Goal: Transaction & Acquisition: Purchase product/service

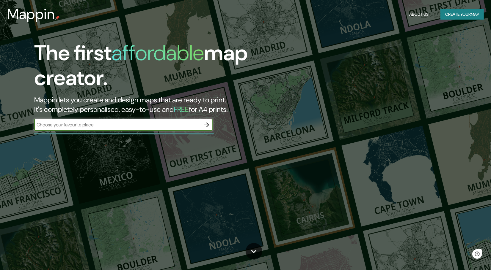
click at [177, 130] on div "​" at bounding box center [123, 125] width 178 height 12
click at [177, 126] on input "text" at bounding box center [117, 125] width 166 height 7
type input "CANCUN"
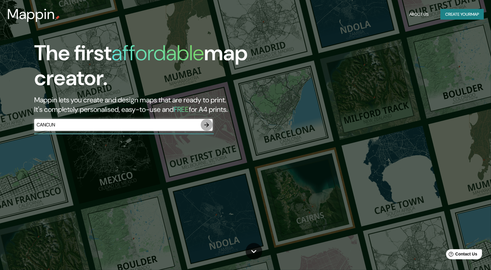
click at [207, 125] on icon "button" at bounding box center [206, 125] width 5 height 5
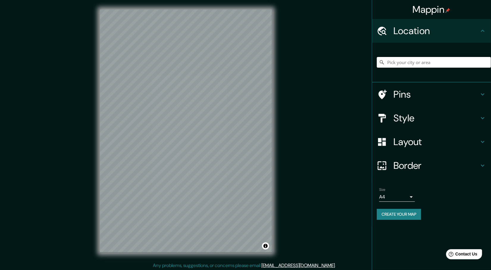
click at [412, 62] on input "Pick your city or area" at bounding box center [433, 62] width 114 height 11
click at [421, 92] on h4 "Pins" at bounding box center [436, 95] width 86 height 12
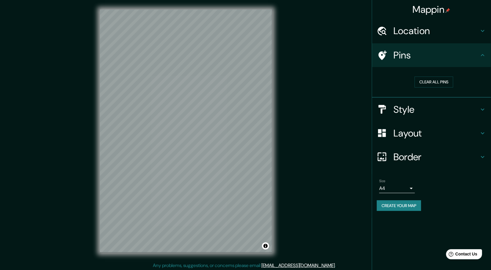
click at [480, 57] on icon at bounding box center [482, 55] width 7 height 7
click at [481, 55] on icon at bounding box center [482, 55] width 4 height 2
click at [451, 109] on h4 "Style" at bounding box center [436, 110] width 86 height 12
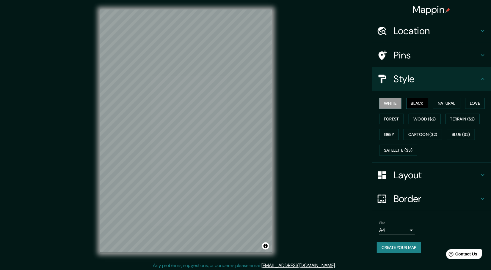
click at [413, 104] on button "Black" at bounding box center [417, 103] width 22 height 11
click at [393, 103] on button "White" at bounding box center [390, 103] width 22 height 11
click at [444, 102] on button "Natural" at bounding box center [446, 103] width 27 height 11
click at [480, 107] on button "Love" at bounding box center [475, 103] width 20 height 11
click at [391, 119] on button "Forest" at bounding box center [391, 119] width 25 height 11
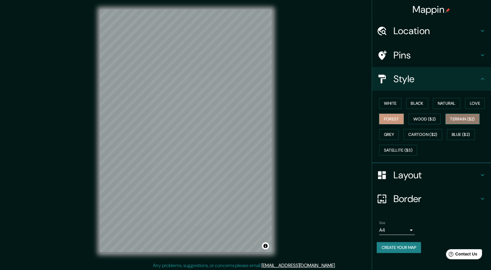
click at [458, 119] on button "Terrain ($2)" at bounding box center [462, 119] width 34 height 11
click at [387, 133] on button "Grey" at bounding box center [389, 134] width 20 height 11
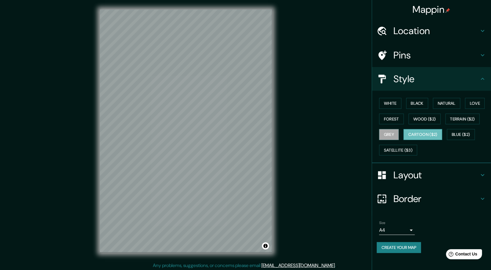
click at [417, 136] on button "Cartoon ($2)" at bounding box center [422, 134] width 39 height 11
click at [464, 133] on button "Blue ($2)" at bounding box center [461, 134] width 28 height 11
click at [420, 132] on button "Cartoon ($2)" at bounding box center [422, 134] width 39 height 11
click at [392, 134] on button "Grey" at bounding box center [389, 134] width 20 height 11
click at [277, 164] on div "© Mapbox © OpenStreetMap Improve this map" at bounding box center [185, 131] width 191 height 262
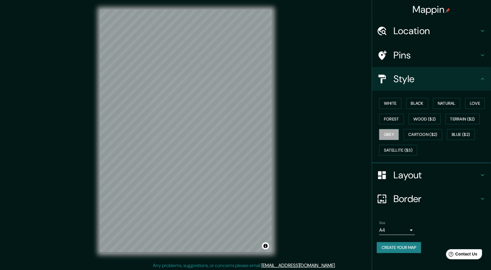
click at [405, 56] on h4 "Pins" at bounding box center [436, 55] width 86 height 12
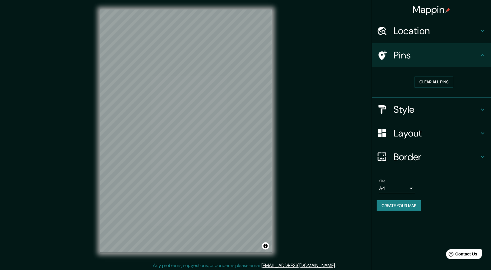
click at [404, 55] on h4 "Pins" at bounding box center [436, 55] width 86 height 12
click at [417, 33] on h4 "Location" at bounding box center [436, 31] width 86 height 12
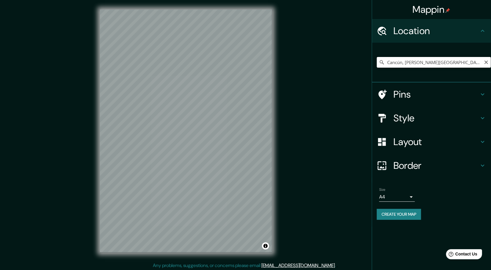
click at [463, 63] on input "Cancún, [PERSON_NAME][GEOGRAPHIC_DATA], [GEOGRAPHIC_DATA]" at bounding box center [433, 62] width 114 height 11
click at [464, 60] on input "Cancún, [PERSON_NAME][GEOGRAPHIC_DATA], [GEOGRAPHIC_DATA]" at bounding box center [433, 62] width 114 height 11
drag, startPoint x: 456, startPoint y: 62, endPoint x: 443, endPoint y: 63, distance: 12.8
click at [444, 62] on input "Cancún, [PERSON_NAME][GEOGRAPHIC_DATA], [GEOGRAPHIC_DATA]" at bounding box center [433, 62] width 114 height 11
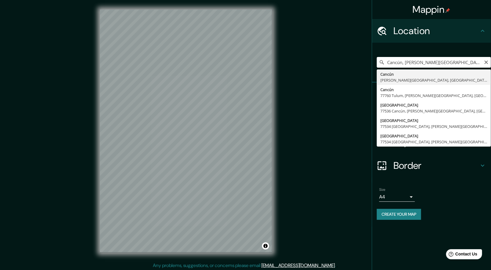
type input "Cancún, [PERSON_NAME][GEOGRAPHIC_DATA], [GEOGRAPHIC_DATA]"
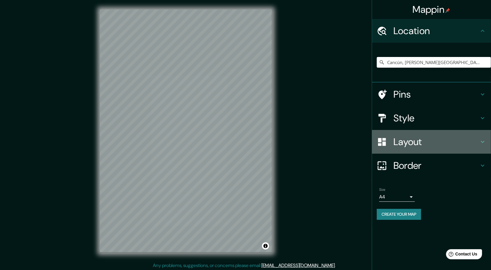
click at [479, 139] on icon at bounding box center [482, 141] width 7 height 7
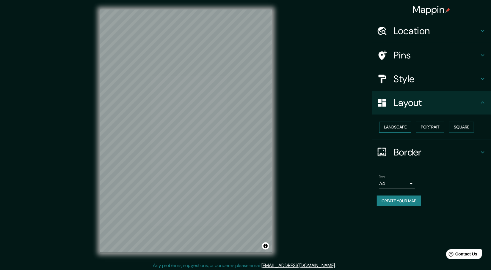
click at [397, 126] on button "Landscape" at bounding box center [395, 127] width 32 height 11
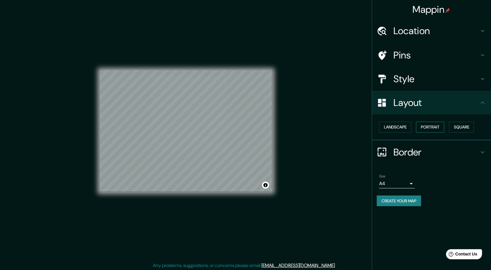
click at [433, 127] on button "Portrait" at bounding box center [430, 127] width 28 height 11
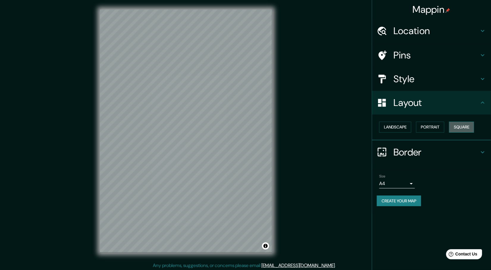
click at [457, 125] on button "Square" at bounding box center [461, 127] width 25 height 11
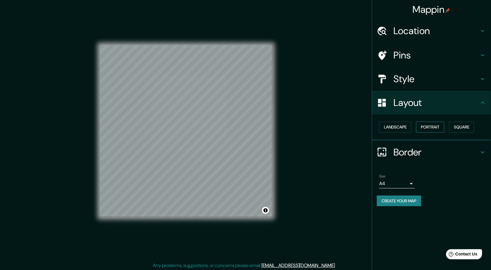
click at [430, 127] on button "Portrait" at bounding box center [430, 127] width 28 height 11
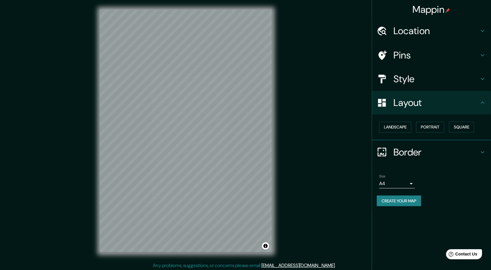
click at [449, 148] on h4 "Border" at bounding box center [436, 152] width 86 height 12
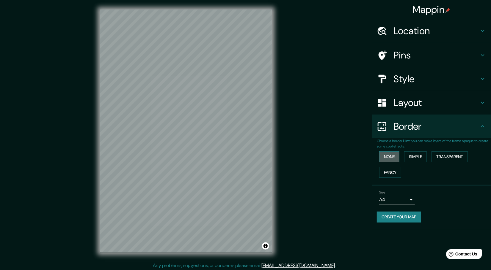
click at [391, 157] on button "None" at bounding box center [389, 157] width 20 height 11
click at [423, 159] on button "Simple" at bounding box center [415, 157] width 23 height 11
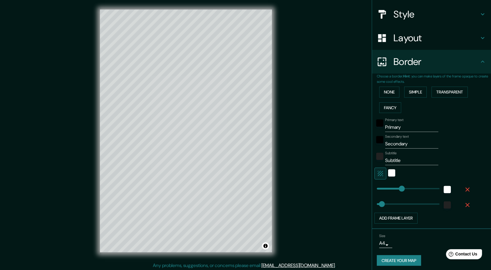
scroll to position [67, 0]
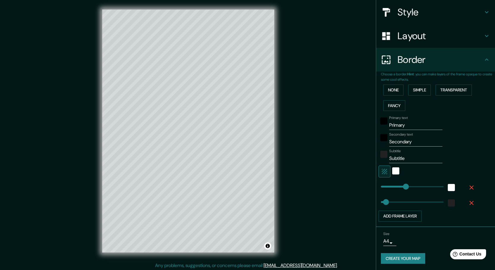
click at [385, 239] on body "Mappin Location [GEOGRAPHIC_DATA], [PERSON_NAME][GEOGRAPHIC_DATA], [GEOGRAPHIC_…" at bounding box center [247, 135] width 495 height 270
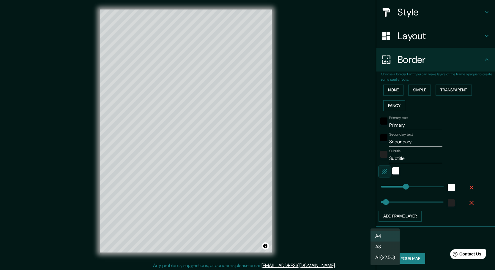
click at [392, 250] on li "A3" at bounding box center [385, 247] width 29 height 11
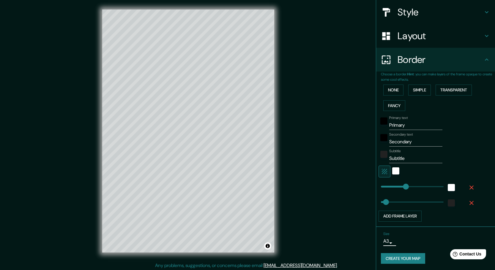
click at [382, 244] on body "Mappin Location [GEOGRAPHIC_DATA], [PERSON_NAME][GEOGRAPHIC_DATA], [GEOGRAPHIC_…" at bounding box center [247, 135] width 495 height 270
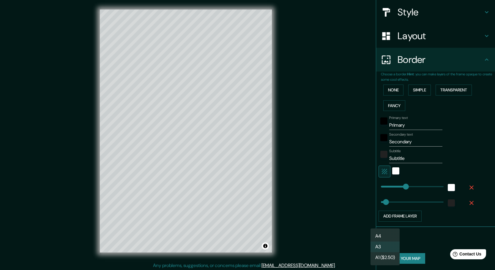
click at [384, 234] on li "A4" at bounding box center [385, 236] width 29 height 11
type input "single"
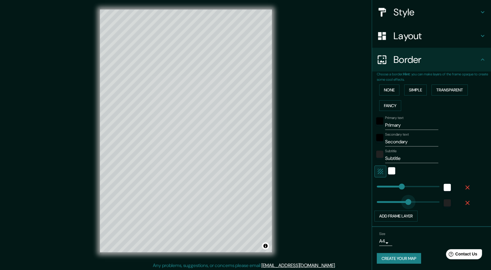
type input "402"
drag, startPoint x: 377, startPoint y: 201, endPoint x: 416, endPoint y: 198, distance: 38.7
type input "232"
type input "26"
drag, startPoint x: 419, startPoint y: 199, endPoint x: 375, endPoint y: 204, distance: 44.5
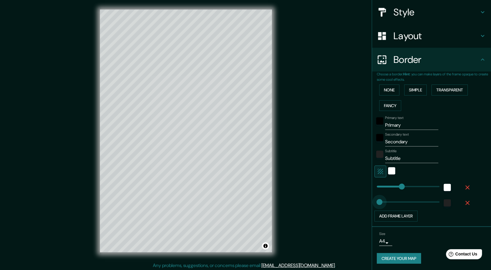
type input "232"
type input "72"
drag, startPoint x: 375, startPoint y: 201, endPoint x: 380, endPoint y: 200, distance: 4.8
type input "232"
type input "48"
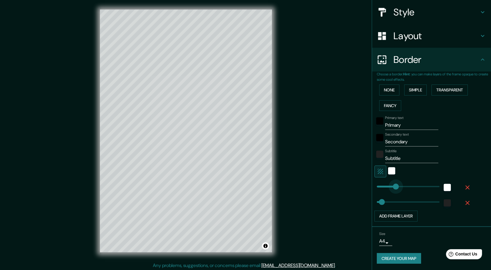
type input "100"
drag, startPoint x: 396, startPoint y: 186, endPoint x: 383, endPoint y: 189, distance: 13.4
type input "56"
drag, startPoint x: 385, startPoint y: 188, endPoint x: 378, endPoint y: 188, distance: 6.2
type input "37"
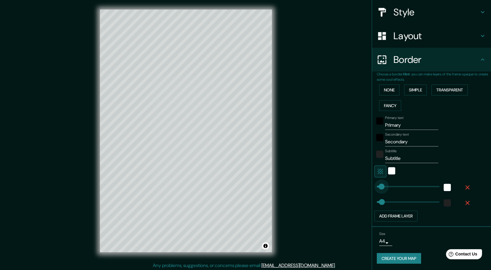
drag, startPoint x: 381, startPoint y: 188, endPoint x: 376, endPoint y: 189, distance: 4.7
click at [390, 171] on div "white" at bounding box center [391, 171] width 7 height 7
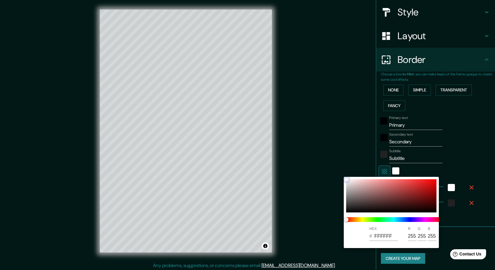
click at [348, 196] on div at bounding box center [391, 195] width 90 height 33
type input "7E7C7C"
type input "126"
type input "124"
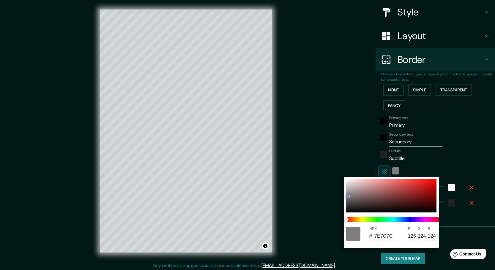
type input "000000"
type input "0"
type input "191919"
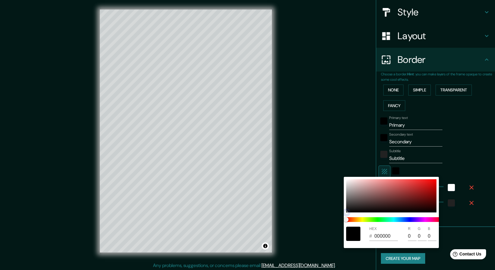
type input "25"
type input "1C1B1B"
type input "28"
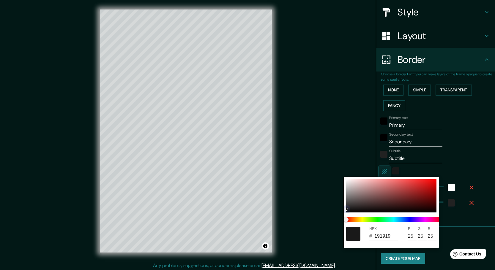
type input "27"
type input "B8B5B5"
type input "184"
type input "181"
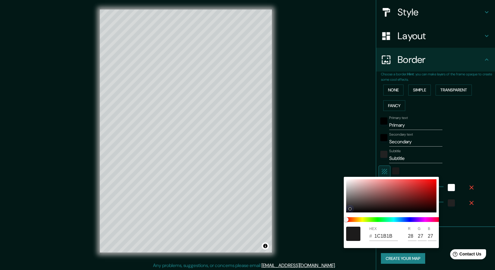
type input "181"
type input "E3E3E3"
type input "227"
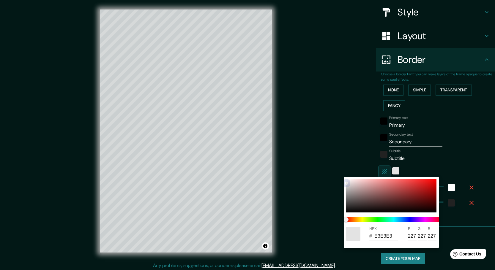
drag, startPoint x: 347, startPoint y: 213, endPoint x: 344, endPoint y: 173, distance: 40.5
click at [344, 173] on div "HEX # E3E3E3 R 227 G 227 B 227" at bounding box center [247, 135] width 495 height 270
click at [465, 141] on div at bounding box center [247, 135] width 495 height 270
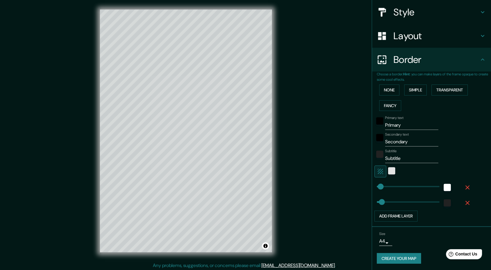
click at [398, 124] on input "Primary" at bounding box center [411, 126] width 53 height 10
type input "Cancún"
click at [406, 142] on input "Secondary" at bounding box center [411, 142] width 53 height 10
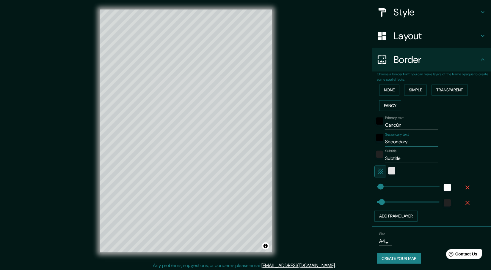
click at [406, 142] on input "Secondary" at bounding box center [411, 142] width 53 height 10
type input "[PERSON_NAME] roo"
click at [406, 160] on input "Subtitle" at bounding box center [411, 159] width 53 height 10
type input "m"
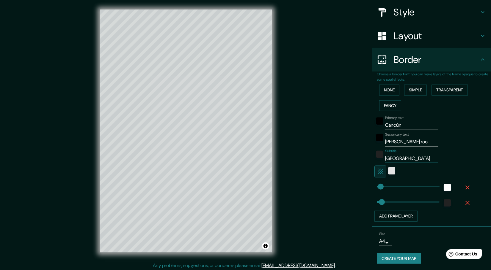
click at [385, 160] on input "[GEOGRAPHIC_DATA]" at bounding box center [411, 159] width 53 height 10
drag, startPoint x: 395, startPoint y: 158, endPoint x: 372, endPoint y: 158, distance: 22.6
click at [374, 158] on div "Subtitle [GEOGRAPHIC_DATA]" at bounding box center [422, 156] width 97 height 14
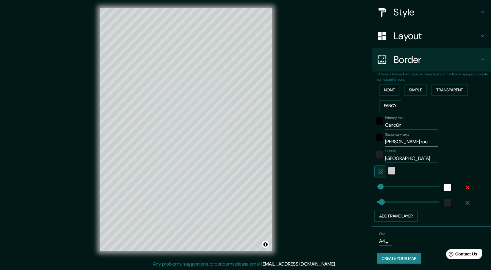
type input "[GEOGRAPHIC_DATA]"
click at [389, 171] on div "color-E3E3E3" at bounding box center [391, 171] width 7 height 7
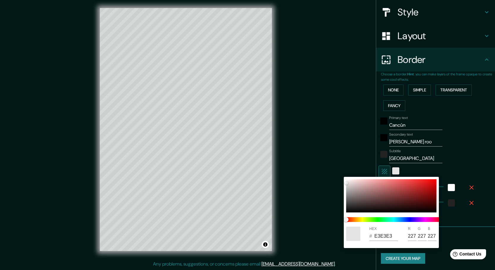
click at [382, 171] on div at bounding box center [247, 135] width 495 height 270
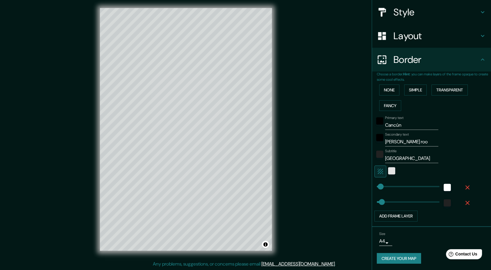
click at [377, 170] on icon "button" at bounding box center [379, 171] width 5 height 5
click at [400, 212] on button "Add frame layer" at bounding box center [395, 216] width 43 height 11
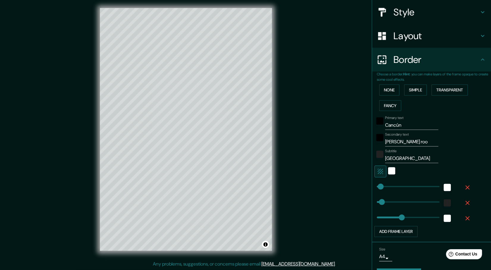
type input "232"
click at [465, 217] on icon "button" at bounding box center [467, 219] width 4 height 4
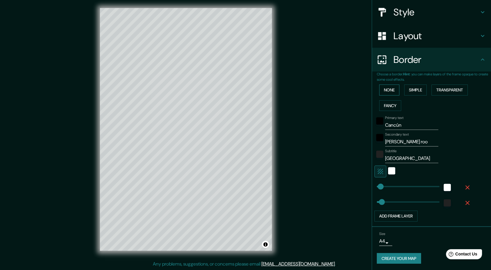
click at [386, 92] on button "None" at bounding box center [389, 90] width 20 height 11
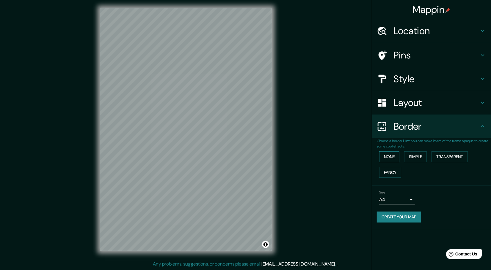
scroll to position [0, 0]
click at [409, 155] on button "Simple" at bounding box center [415, 157] width 23 height 11
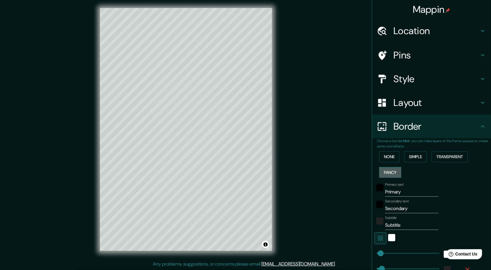
click at [390, 170] on button "Fancy" at bounding box center [390, 172] width 22 height 11
click at [432, 155] on button "Transparent" at bounding box center [449, 157] width 36 height 11
click at [383, 158] on button "None" at bounding box center [389, 157] width 20 height 11
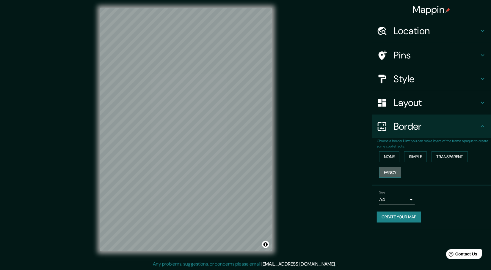
click at [391, 172] on button "Fancy" at bounding box center [390, 172] width 22 height 11
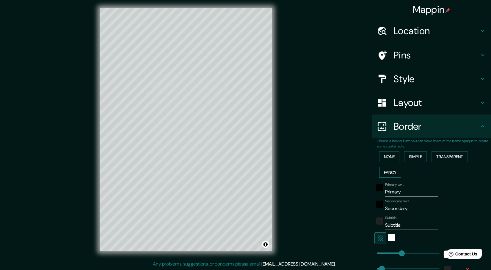
click at [391, 172] on button "Fancy" at bounding box center [390, 172] width 22 height 11
type input "232"
type input "46"
type input "23"
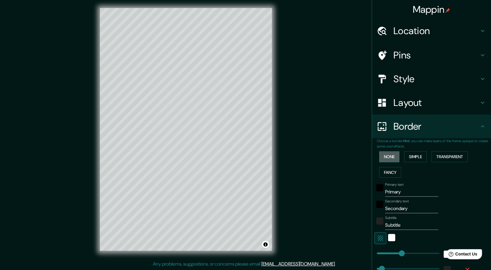
click at [389, 159] on button "None" at bounding box center [389, 157] width 20 height 11
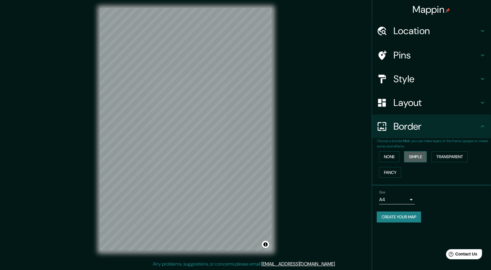
click at [419, 158] on button "Simple" at bounding box center [415, 157] width 23 height 11
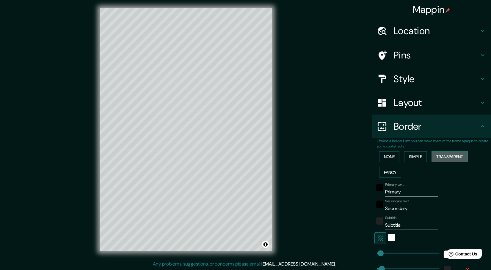
click at [437, 158] on button "Transparent" at bounding box center [449, 157] width 36 height 11
click at [388, 154] on button "None" at bounding box center [389, 157] width 20 height 11
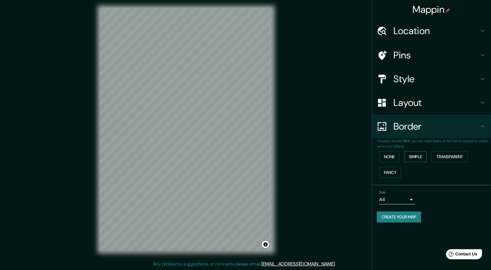
click at [405, 159] on button "Simple" at bounding box center [415, 157] width 23 height 11
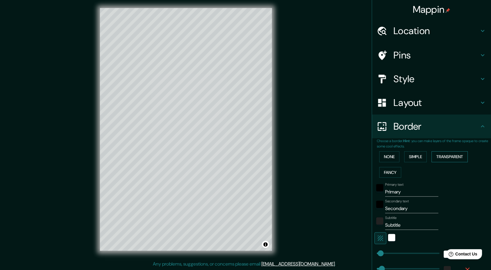
click at [433, 158] on button "Transparent" at bounding box center [449, 157] width 36 height 11
click at [418, 159] on button "Simple" at bounding box center [415, 157] width 23 height 11
click at [400, 188] on input "Primary" at bounding box center [411, 192] width 53 height 10
click at [403, 209] on input "Secondary" at bounding box center [411, 209] width 53 height 10
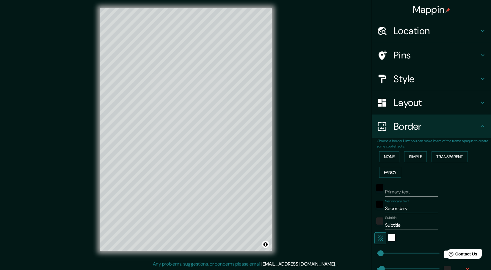
click at [403, 209] on input "Secondary" at bounding box center [411, 209] width 53 height 10
click at [400, 224] on input "Subtitle" at bounding box center [411, 226] width 53 height 10
click at [390, 236] on div "white" at bounding box center [391, 237] width 7 height 7
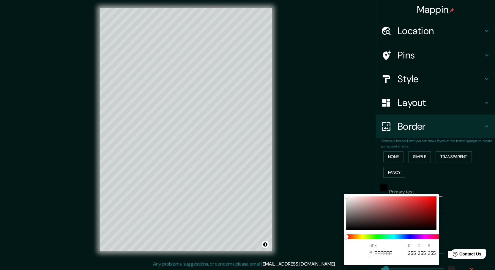
click at [330, 230] on div at bounding box center [247, 135] width 495 height 270
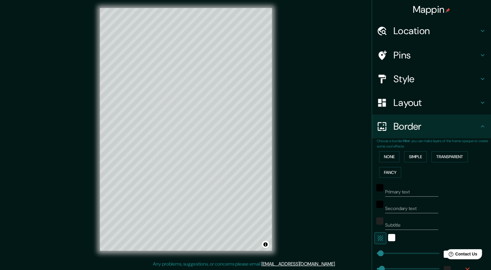
click at [378, 238] on icon "button" at bounding box center [379, 238] width 7 height 7
click at [426, 76] on h4 "Style" at bounding box center [436, 79] width 86 height 12
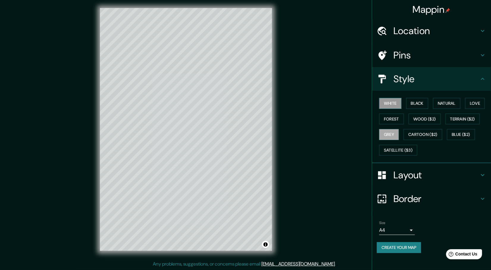
click at [393, 101] on button "White" at bounding box center [390, 103] width 22 height 11
click at [415, 100] on button "Black" at bounding box center [417, 103] width 22 height 11
click at [437, 104] on button "Natural" at bounding box center [446, 103] width 27 height 11
click at [383, 101] on button "White" at bounding box center [390, 103] width 22 height 11
click at [393, 121] on button "Forest" at bounding box center [391, 119] width 25 height 11
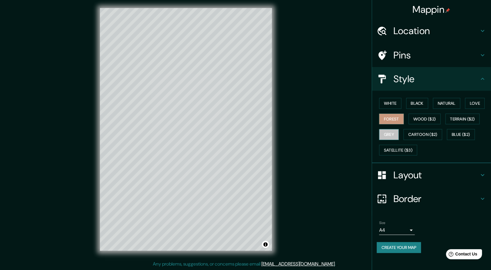
click at [392, 132] on button "Grey" at bounding box center [389, 134] width 20 height 11
click at [451, 117] on button "Terrain ($2)" at bounding box center [462, 119] width 34 height 11
click at [449, 133] on button "Blue ($2)" at bounding box center [461, 134] width 28 height 11
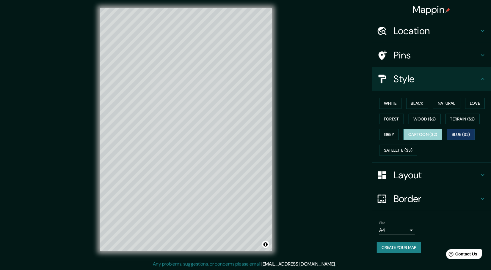
click at [431, 134] on button "Cartoon ($2)" at bounding box center [422, 134] width 39 height 11
click at [390, 132] on button "Grey" at bounding box center [389, 134] width 20 height 11
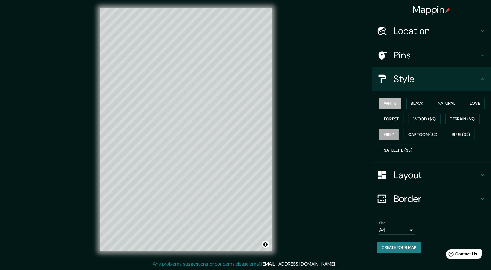
click at [392, 103] on button "White" at bounding box center [390, 103] width 22 height 11
click at [393, 119] on button "Forest" at bounding box center [391, 119] width 25 height 11
click at [422, 102] on button "Black" at bounding box center [417, 103] width 22 height 11
click at [445, 101] on button "Natural" at bounding box center [446, 103] width 27 height 11
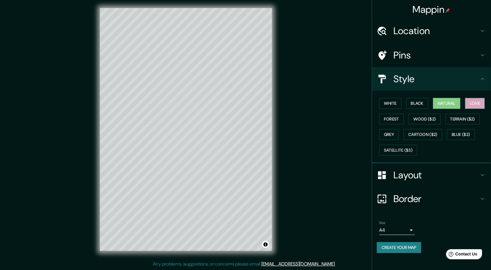
click at [476, 101] on button "Love" at bounding box center [475, 103] width 20 height 11
click at [387, 100] on button "White" at bounding box center [390, 103] width 22 height 11
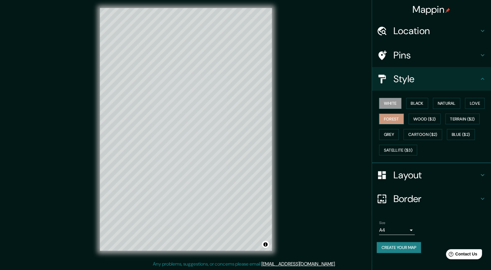
click at [394, 121] on button "Forest" at bounding box center [391, 119] width 25 height 11
click at [390, 132] on button "Grey" at bounding box center [389, 134] width 20 height 11
click at [387, 101] on button "White" at bounding box center [390, 103] width 22 height 11
click at [390, 132] on button "Grey" at bounding box center [389, 134] width 20 height 11
click at [402, 253] on div "Size A4 single Create your map" at bounding box center [430, 239] width 109 height 40
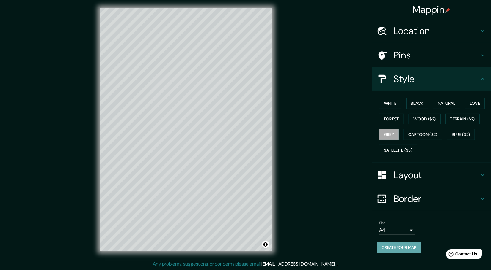
click at [402, 250] on button "Create your map" at bounding box center [398, 247] width 44 height 11
click at [401, 245] on button "Create your map" at bounding box center [398, 247] width 44 height 11
click at [330, 65] on div "Mappin Location [GEOGRAPHIC_DATA], [PERSON_NAME][GEOGRAPHIC_DATA], [GEOGRAPHIC_…" at bounding box center [245, 135] width 491 height 272
click at [449, 28] on h4 "Location" at bounding box center [436, 31] width 86 height 12
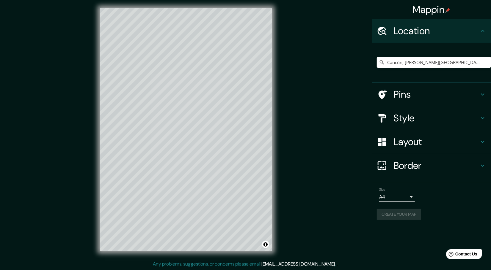
click at [456, 29] on h4 "Location" at bounding box center [436, 31] width 86 height 12
click at [412, 226] on li "Size A4 single Create your map" at bounding box center [431, 205] width 119 height 44
click at [427, 164] on h4 "Border" at bounding box center [436, 166] width 86 height 12
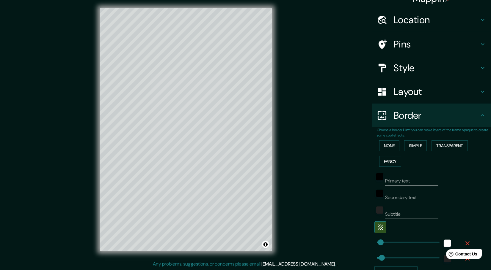
scroll to position [67, 0]
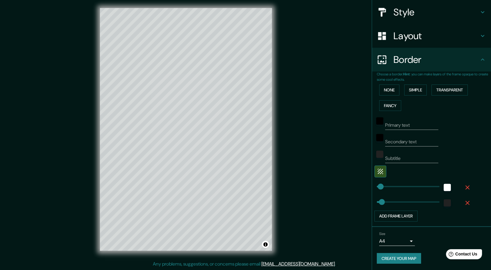
click at [479, 62] on icon at bounding box center [482, 59] width 7 height 7
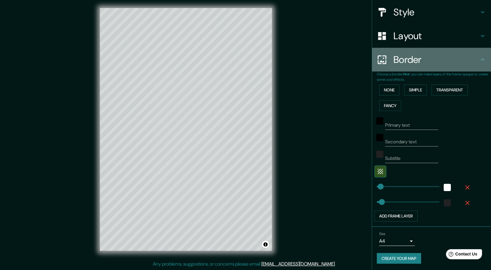
click at [479, 57] on icon at bounding box center [482, 59] width 7 height 7
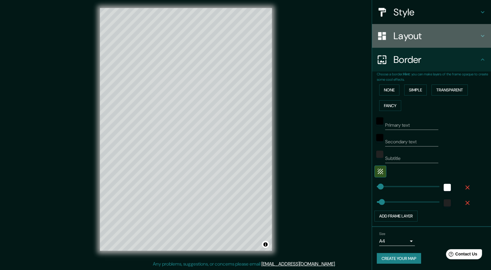
click at [472, 44] on div "Layout" at bounding box center [431, 36] width 119 height 24
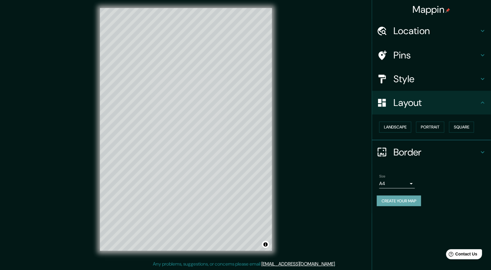
click at [399, 200] on button "Create your map" at bounding box center [398, 201] width 44 height 11
drag, startPoint x: 837, startPoint y: 447, endPoint x: 460, endPoint y: 256, distance: 422.9
click at [460, 256] on span "Contact Us" at bounding box center [465, 254] width 23 height 5
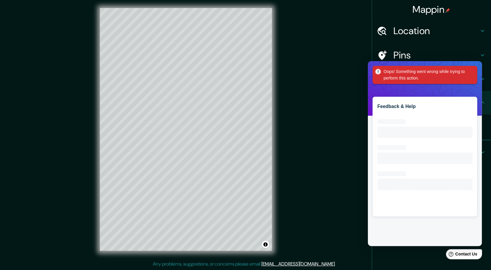
click at [337, 188] on div "Mappin Location [GEOGRAPHIC_DATA], [PERSON_NAME][GEOGRAPHIC_DATA], [GEOGRAPHIC_…" at bounding box center [245, 135] width 491 height 272
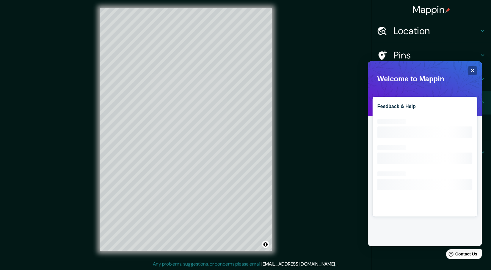
click at [412, 252] on div "Mappin Location [GEOGRAPHIC_DATA], [PERSON_NAME][GEOGRAPHIC_DATA], [GEOGRAPHIC_…" at bounding box center [430, 135] width 119 height 270
click at [446, 253] on html "Help Contact Us" at bounding box center [460, 253] width 46 height 12
click at [454, 256] on div "Help Contact Us" at bounding box center [463, 254] width 37 height 10
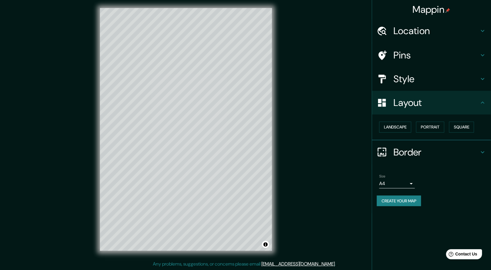
click at [409, 182] on body "Mappin Location [GEOGRAPHIC_DATA], [PERSON_NAME][GEOGRAPHIC_DATA], [GEOGRAPHIC_…" at bounding box center [245, 134] width 491 height 270
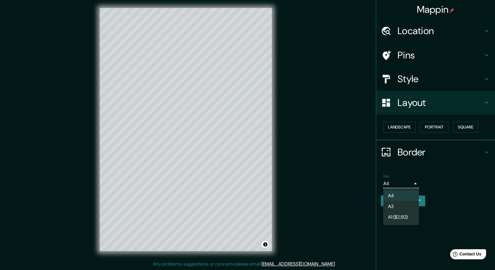
click at [455, 193] on div at bounding box center [247, 135] width 495 height 270
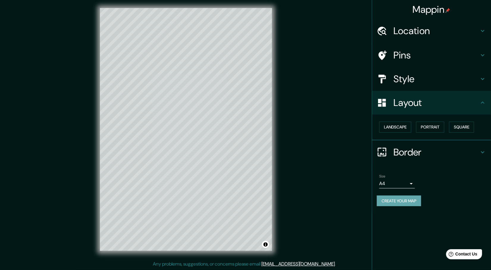
click at [407, 199] on button "Create your map" at bounding box center [398, 201] width 44 height 11
click at [407, 199] on div "Create your map" at bounding box center [430, 201] width 109 height 11
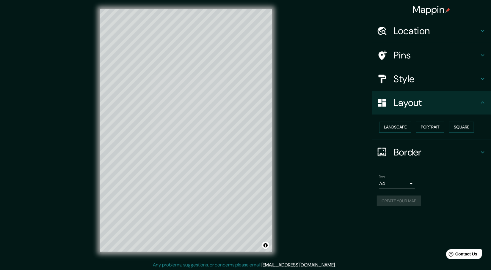
scroll to position [1, 0]
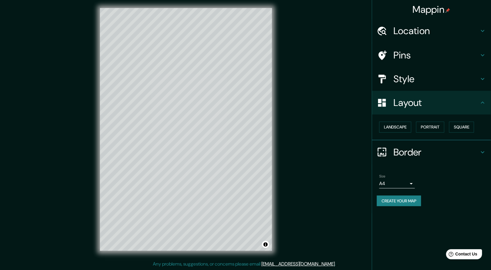
click at [167, 0] on html "Mappin Location [GEOGRAPHIC_DATA], [PERSON_NAME][GEOGRAPHIC_DATA], [GEOGRAPHIC_…" at bounding box center [245, 134] width 491 height 270
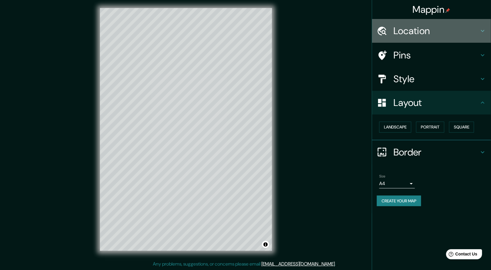
click at [422, 22] on div "Location" at bounding box center [431, 31] width 119 height 24
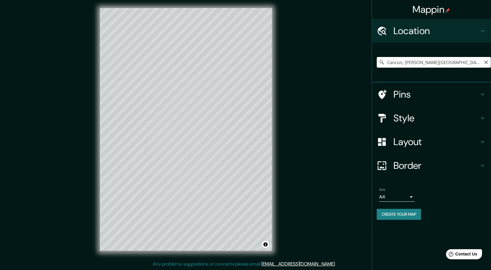
click at [465, 62] on input "Cancún, [PERSON_NAME][GEOGRAPHIC_DATA], [GEOGRAPHIC_DATA]" at bounding box center [433, 62] width 114 height 11
drag, startPoint x: 461, startPoint y: 61, endPoint x: 430, endPoint y: 67, distance: 32.2
click at [430, 67] on input "Cancún, [PERSON_NAME][GEOGRAPHIC_DATA], [GEOGRAPHIC_DATA]" at bounding box center [433, 62] width 114 height 11
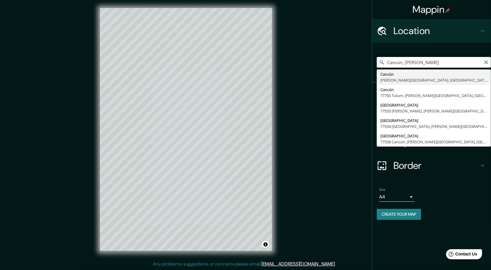
type input "Cancún, [PERSON_NAME][GEOGRAPHIC_DATA], [GEOGRAPHIC_DATA]"
